Goal: Task Accomplishment & Management: Manage account settings

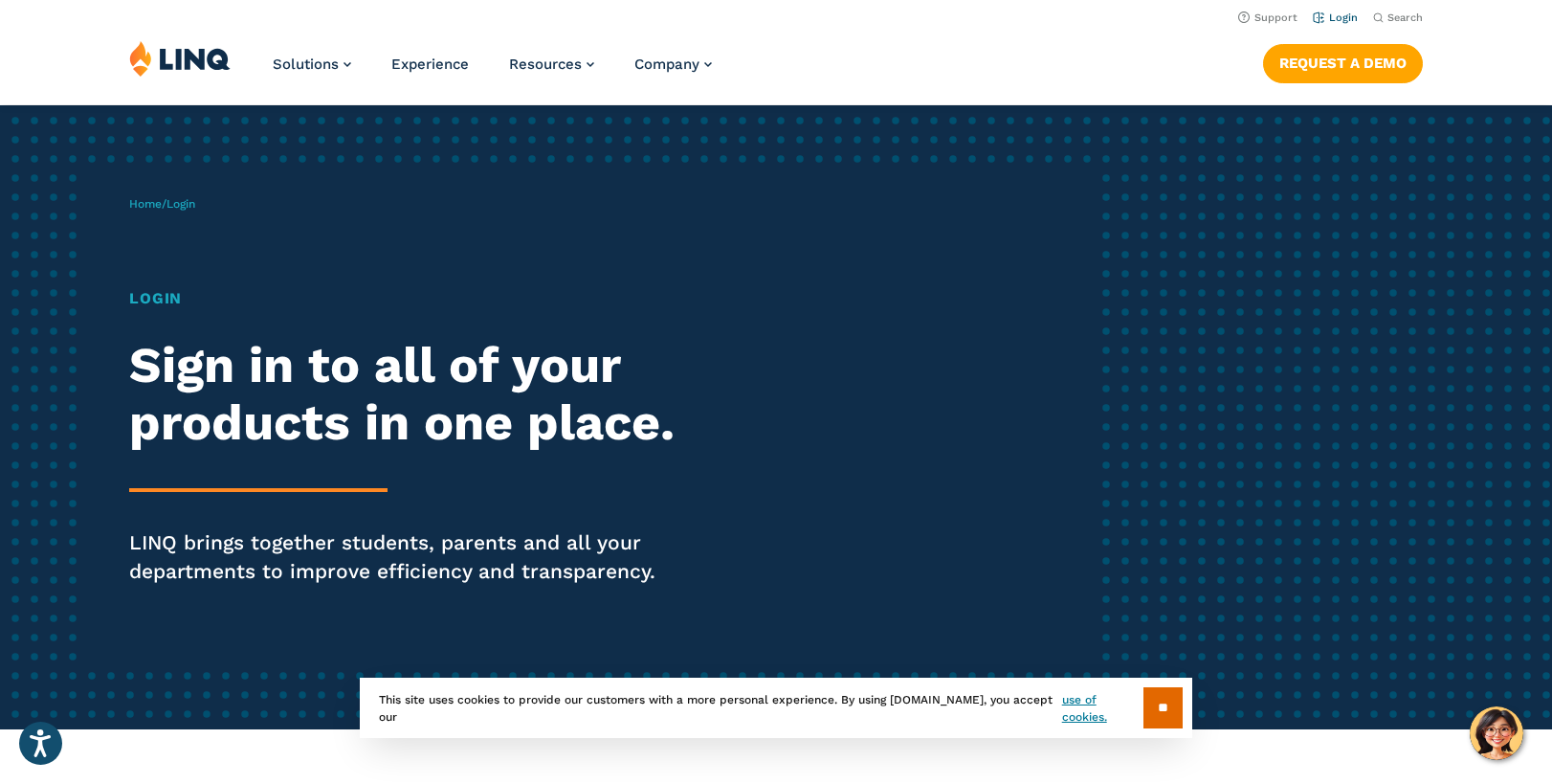
click at [1336, 14] on link "Login" at bounding box center [1335, 17] width 45 height 13
click at [1148, 714] on input "**" at bounding box center [1163, 707] width 40 height 41
